Goal: Task Accomplishment & Management: Manage account settings

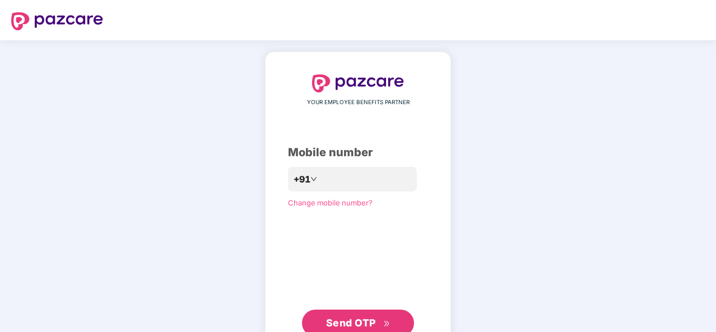
click at [376, 321] on span "Send OTP" at bounding box center [358, 324] width 64 height 16
click at [374, 321] on span "Send OTP" at bounding box center [351, 323] width 50 height 12
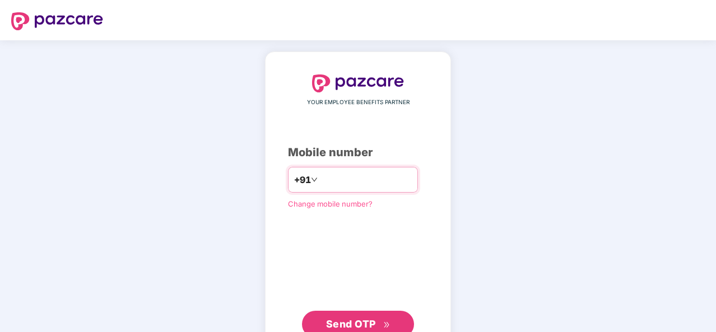
click at [332, 178] on input "**********" at bounding box center [366, 180] width 92 height 18
type input "**********"
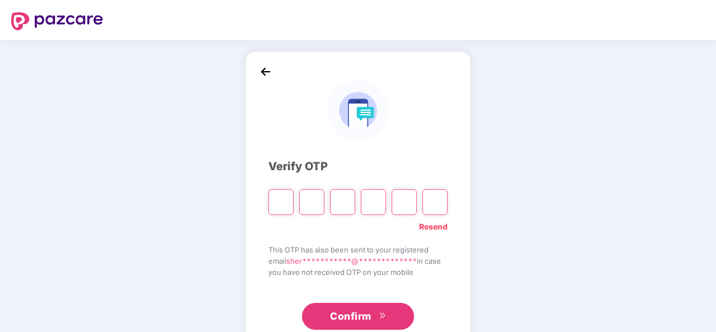
type input "*"
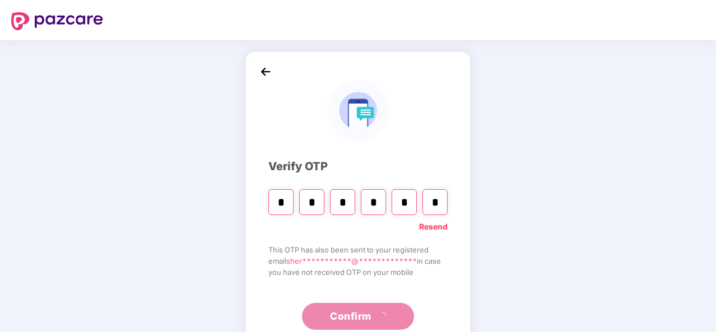
type input "*"
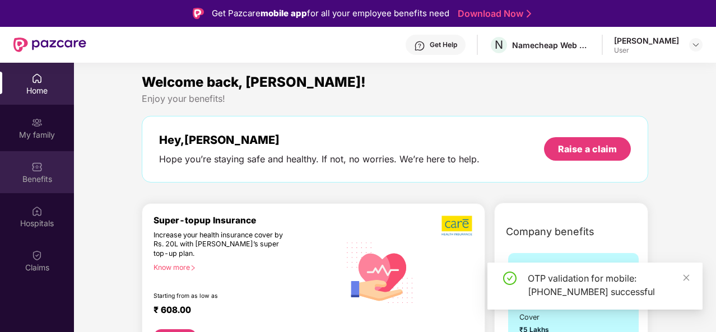
click at [45, 161] on div "Benefits" at bounding box center [37, 172] width 74 height 42
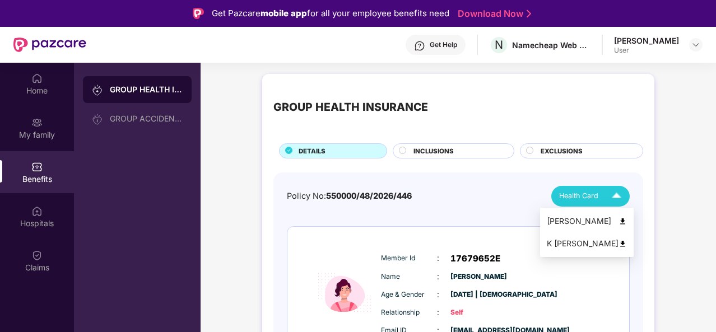
click at [627, 244] on img at bounding box center [623, 244] width 8 height 8
click at [446, 147] on span "INCLUSIONS" at bounding box center [434, 151] width 40 height 10
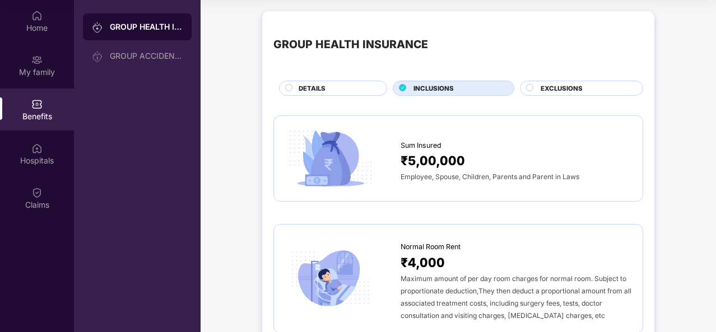
click at [552, 91] on span "EXCLUSIONS" at bounding box center [562, 89] width 42 height 10
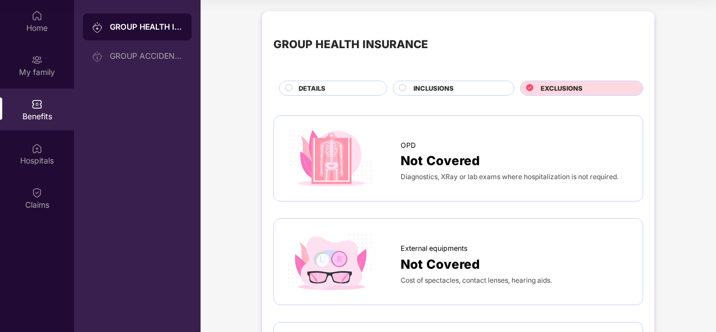
click at [469, 93] on div "INCLUSIONS" at bounding box center [458, 90] width 100 height 12
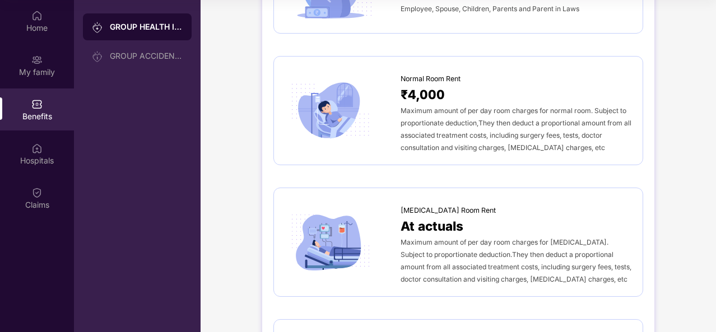
scroll to position [336, 0]
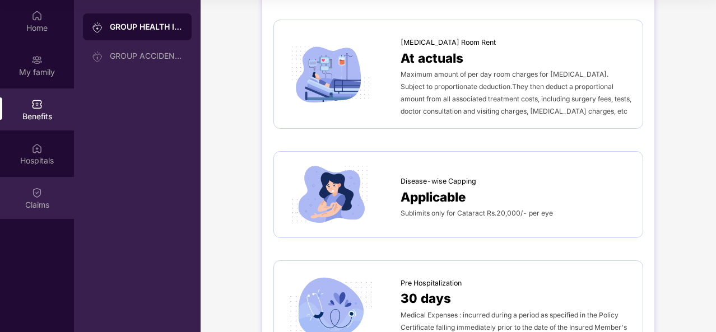
click at [37, 203] on div "Claims" at bounding box center [37, 205] width 74 height 11
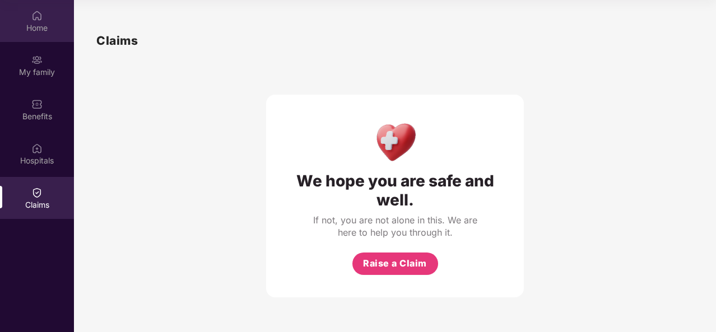
click at [27, 30] on div "Home" at bounding box center [37, 27] width 74 height 11
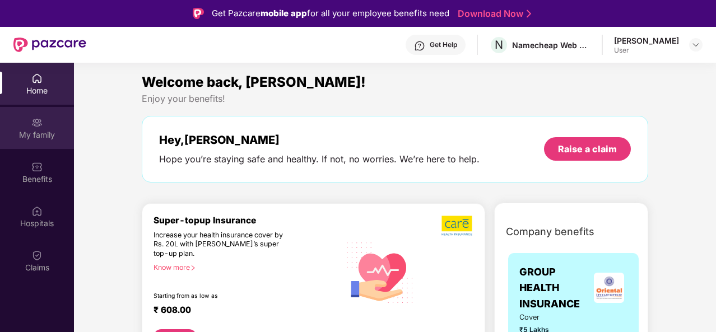
click at [16, 127] on div "My family" at bounding box center [37, 128] width 74 height 42
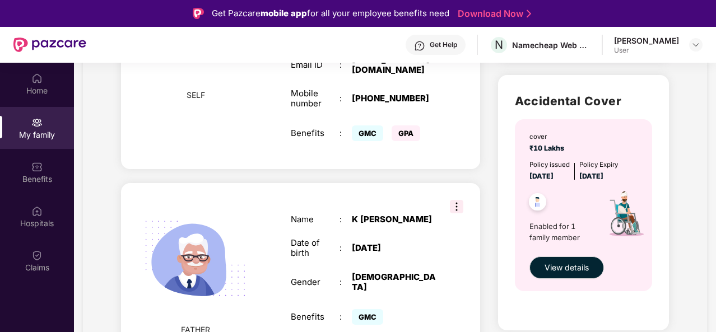
scroll to position [345, 0]
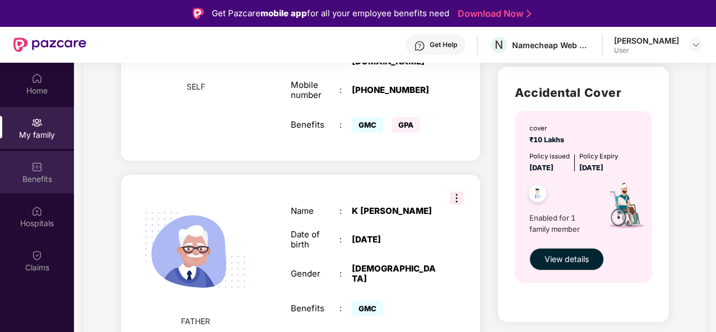
click at [33, 172] on img at bounding box center [36, 166] width 11 height 11
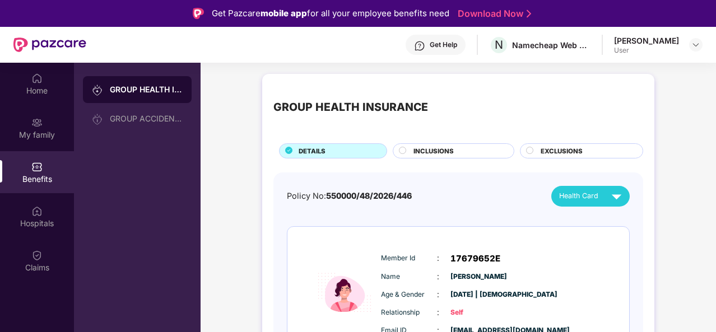
scroll to position [112, 0]
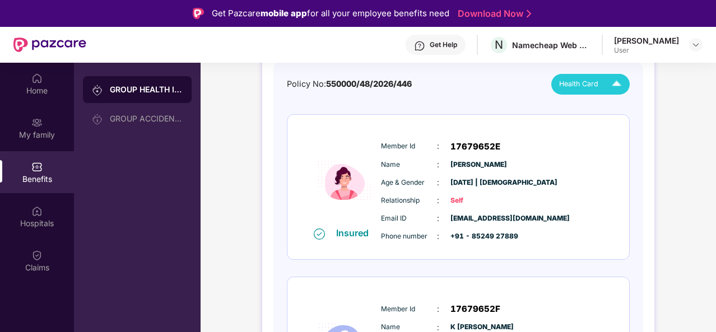
click at [616, 76] on img at bounding box center [617, 85] width 20 height 20
click at [556, 131] on div "K [PERSON_NAME]" at bounding box center [587, 132] width 80 height 12
